Goal: Navigation & Orientation: Find specific page/section

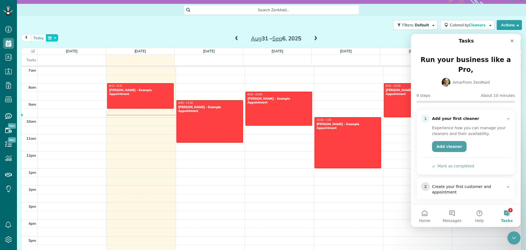
click at [52, 38] on button "button" at bounding box center [52, 37] width 13 height 7
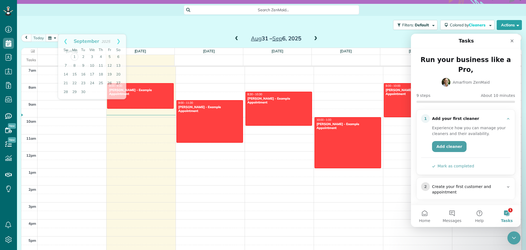
click at [66, 28] on div "Filters: Default Colored by Cleaners Color by Cleaner Color by Team Color by St…" at bounding box center [271, 25] width 509 height 18
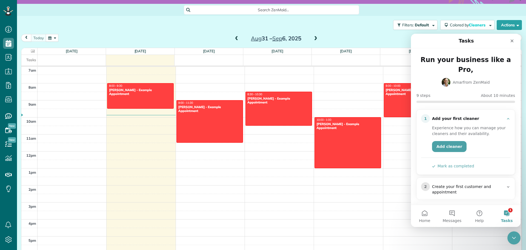
click at [189, 23] on div "Filters: Default Colored by Cleaners Color by Cleaner Color by Team Color by St…" at bounding box center [271, 25] width 509 height 18
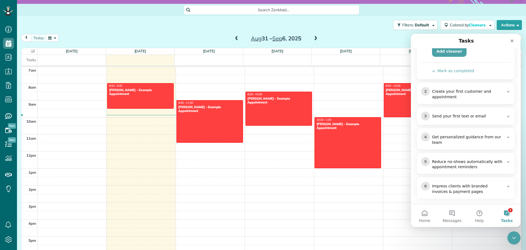
scroll to position [110, 0]
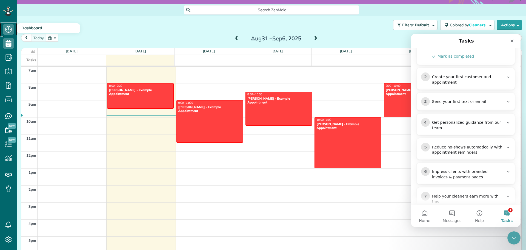
click at [7, 30] on icon at bounding box center [8, 29] width 11 height 11
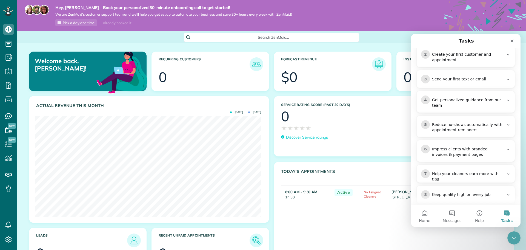
scroll to position [137, 0]
